Goal: Transaction & Acquisition: Purchase product/service

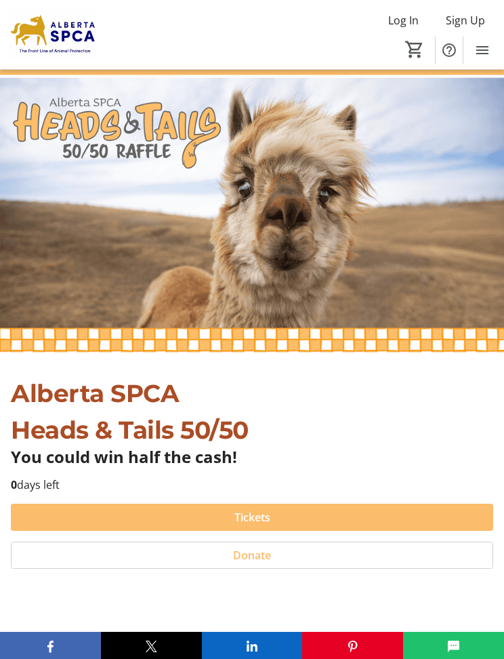
click at [261, 512] on span "Tickets" at bounding box center [253, 517] width 36 height 16
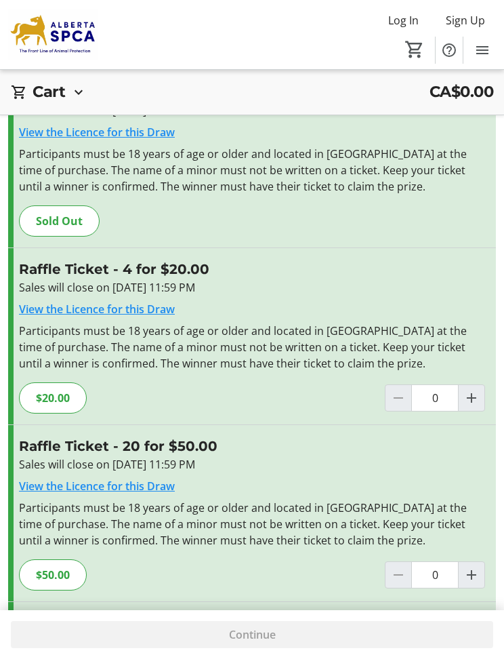
scroll to position [96, 0]
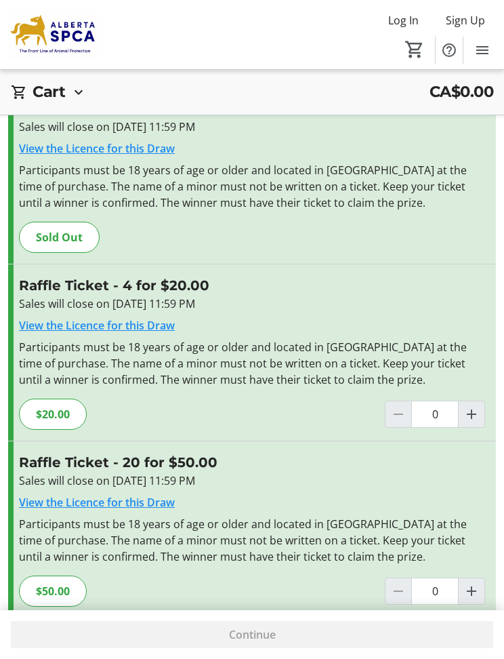
click at [481, 411] on span "Increment by one" at bounding box center [472, 414] width 26 height 26
type input "1"
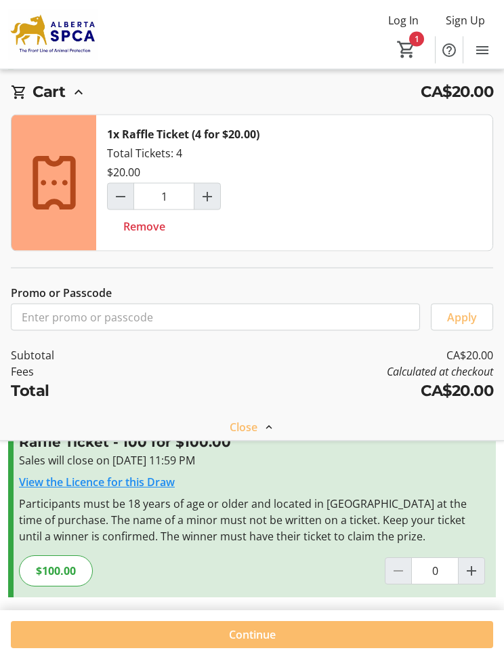
scroll to position [296, 0]
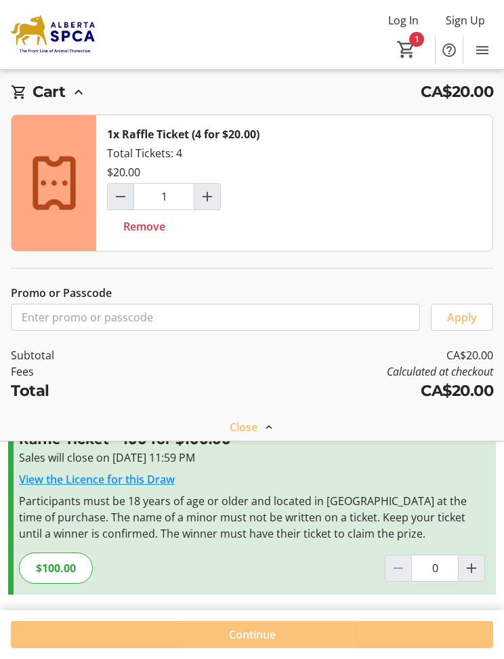
click at [267, 638] on span "Continue" at bounding box center [252, 634] width 47 height 16
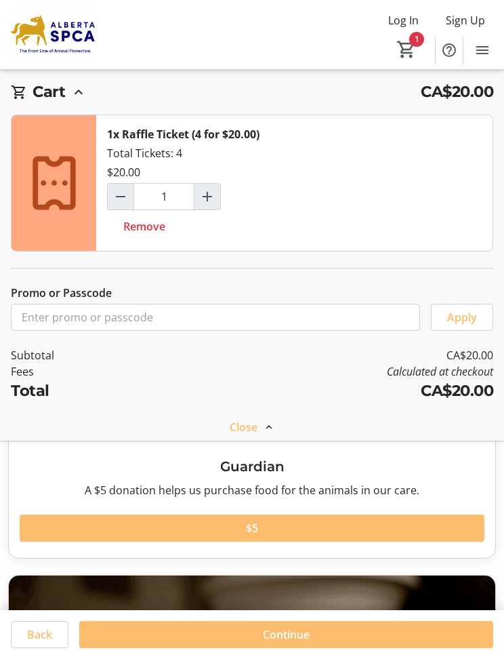
click at [261, 523] on span at bounding box center [252, 528] width 465 height 33
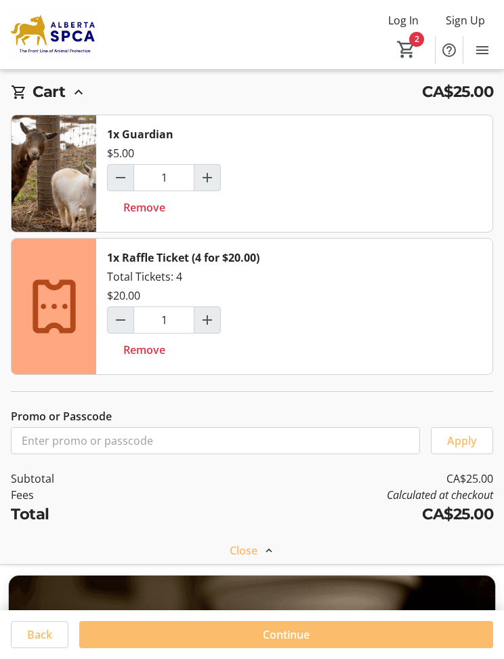
click at [289, 636] on span "Continue" at bounding box center [286, 634] width 47 height 16
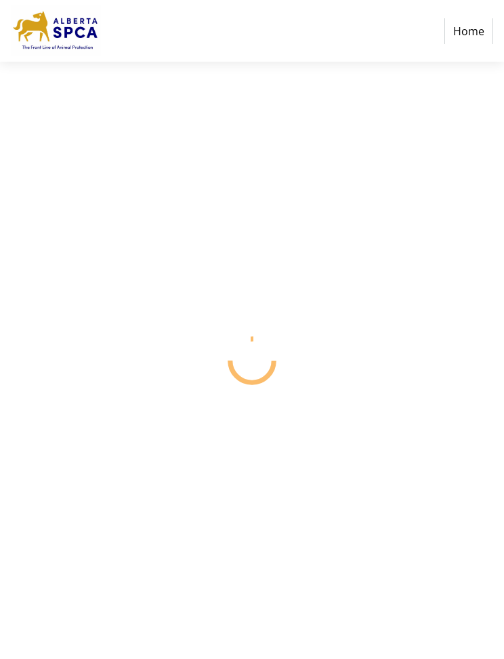
select select "CA"
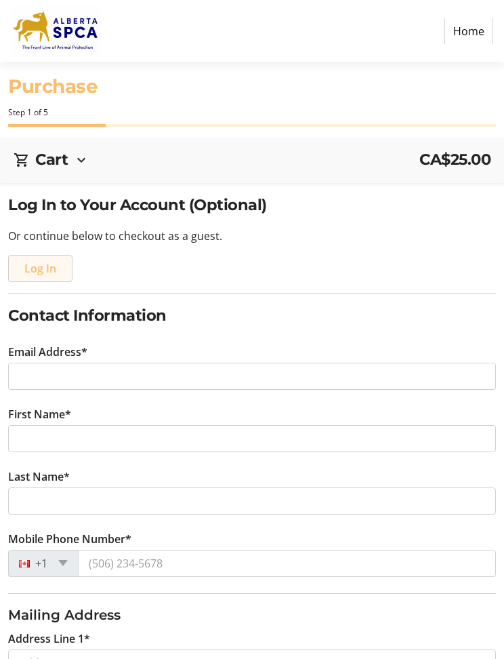
click at [49, 266] on span "Log In" at bounding box center [40, 268] width 32 height 16
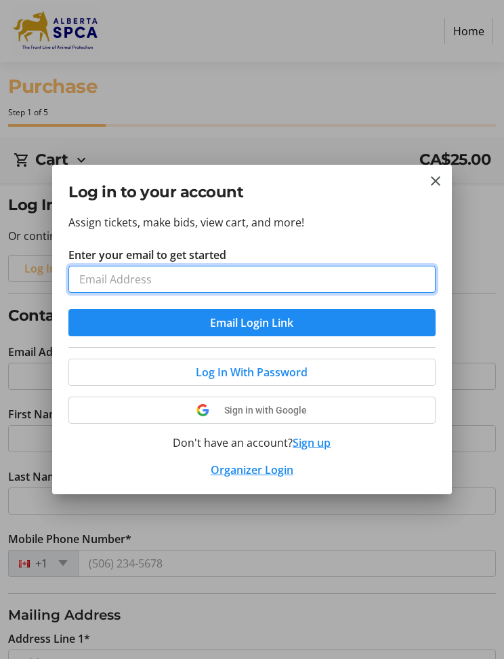
click at [101, 286] on input "Enter your email to get started" at bounding box center [251, 279] width 367 height 27
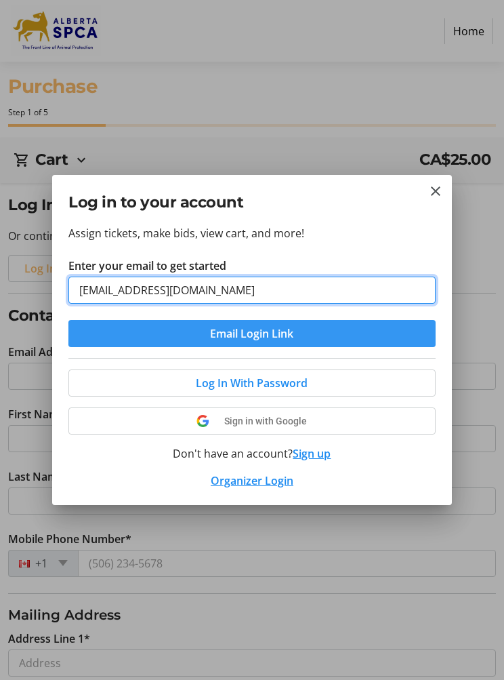
type input "[EMAIL_ADDRESS][DOMAIN_NAME]"
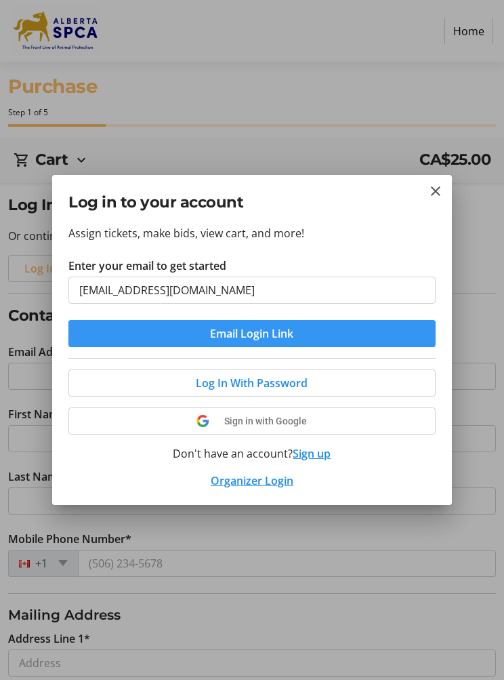
click at [346, 332] on span "submit" at bounding box center [251, 333] width 367 height 33
